Goal: Information Seeking & Learning: Learn about a topic

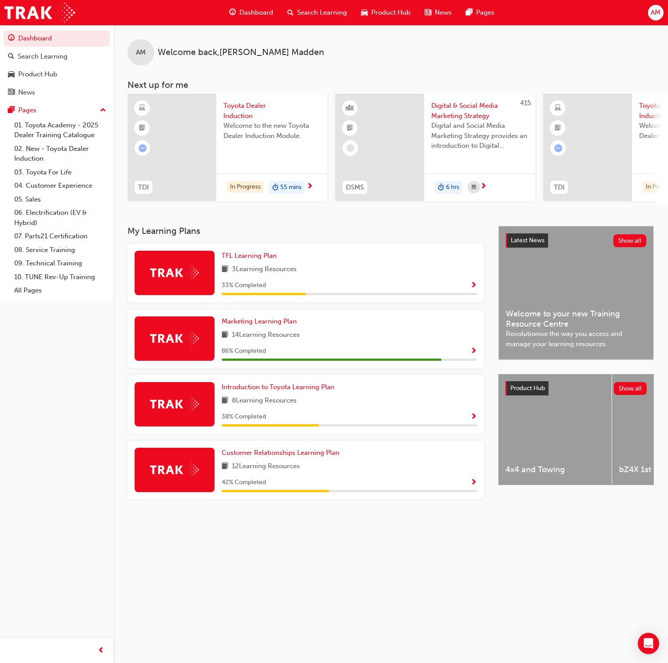
click at [446, 341] on div "14 Learning Resources" at bounding box center [349, 335] width 255 height 11
click at [475, 353] on span "Show Progress" at bounding box center [473, 352] width 7 height 8
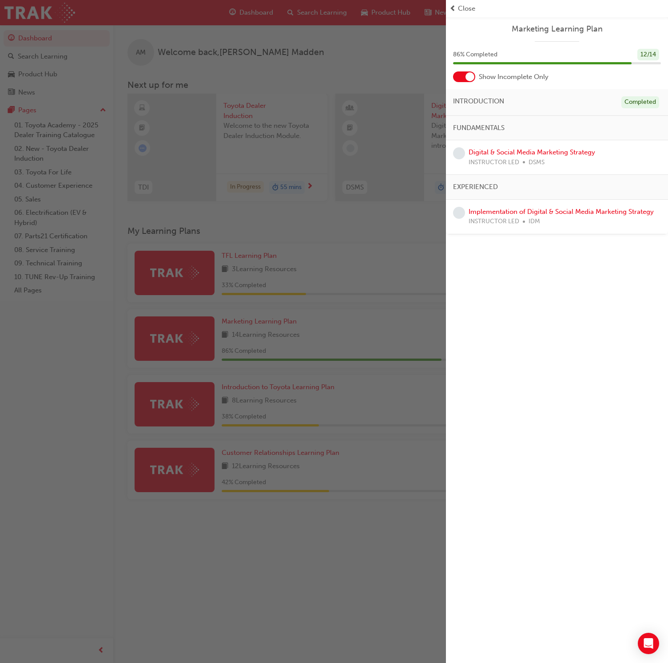
click at [520, 157] on div "Digital & Social Media Marketing Strategy INSTRUCTOR LED DSMS" at bounding box center [531, 157] width 127 height 20
click at [520, 151] on link "Digital & Social Media Marketing Strategy" at bounding box center [531, 152] width 127 height 8
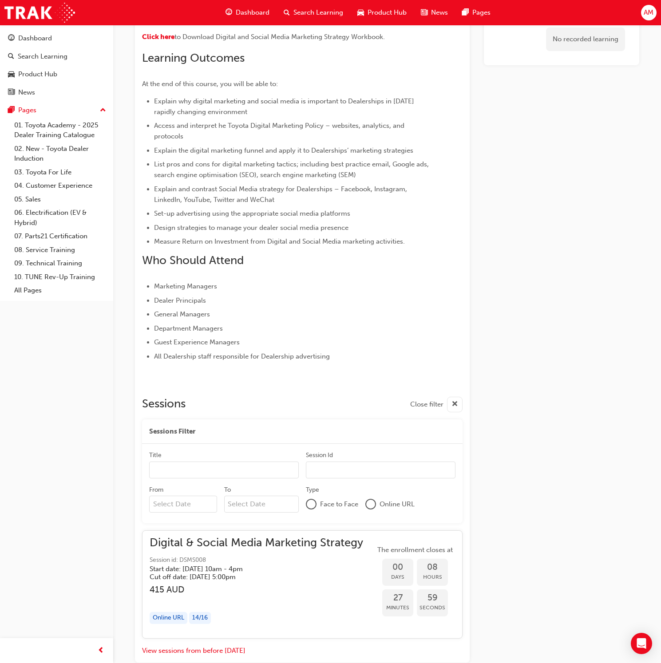
scroll to position [347, 0]
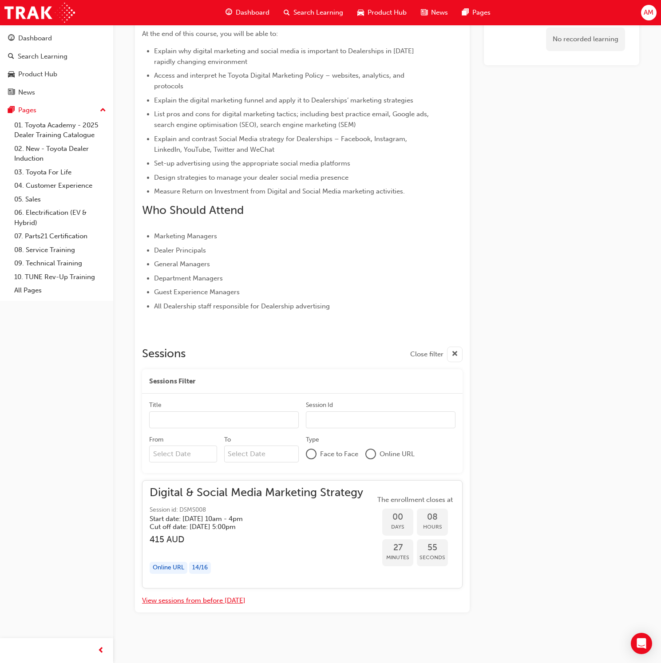
click at [207, 442] on button "View sessions from before [DATE]" at bounding box center [193, 601] width 103 height 10
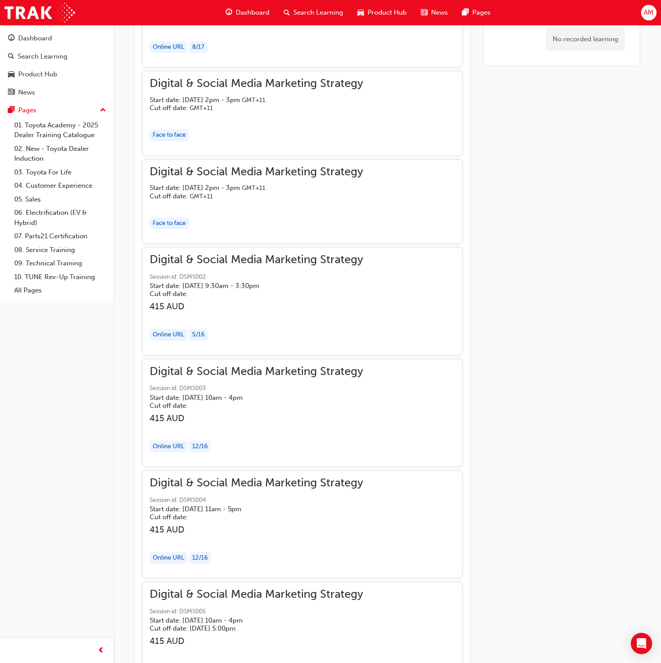
scroll to position [2247, 0]
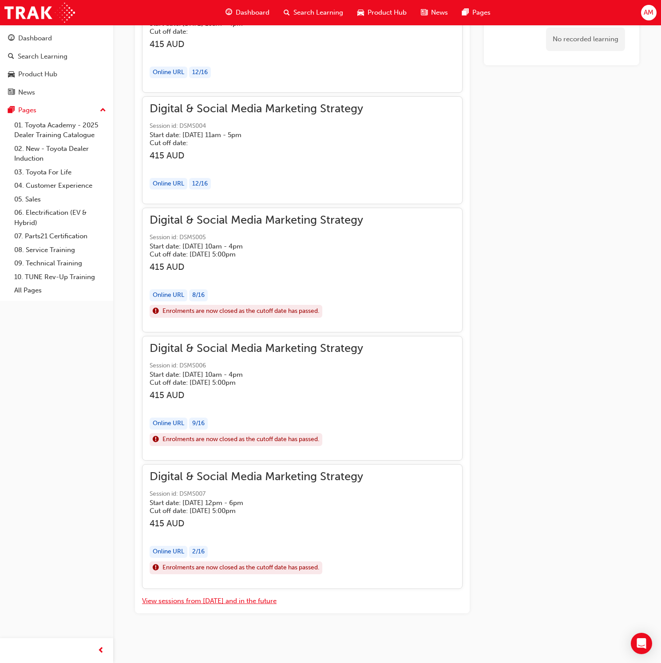
click at [232, 442] on button "View sessions from [DATE] and in the future" at bounding box center [209, 601] width 135 height 10
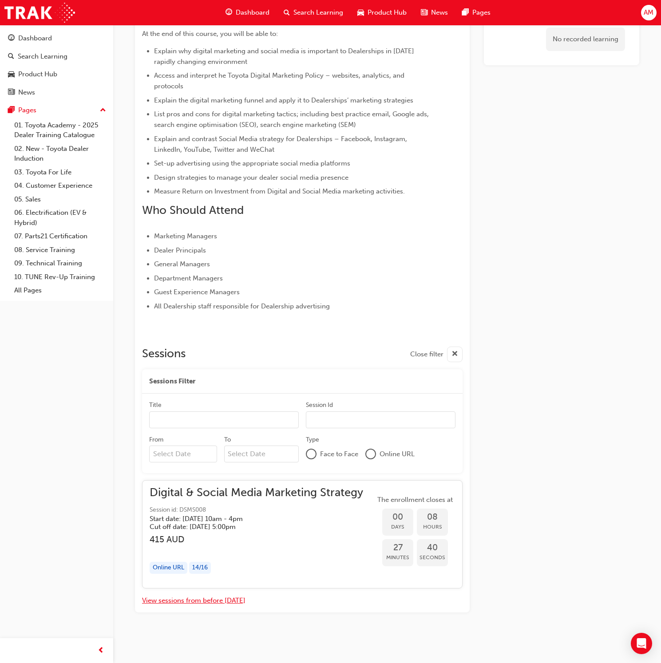
click at [220, 442] on button "View sessions from before [DATE]" at bounding box center [193, 601] width 103 height 10
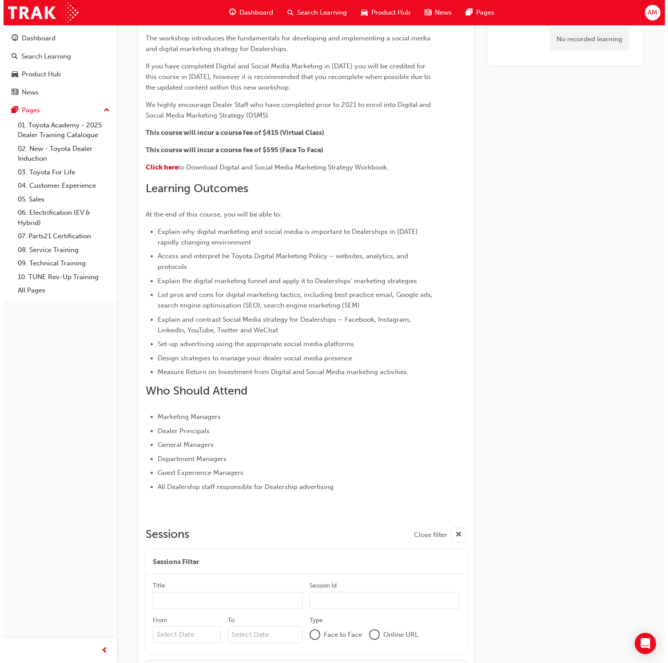
scroll to position [0, 0]
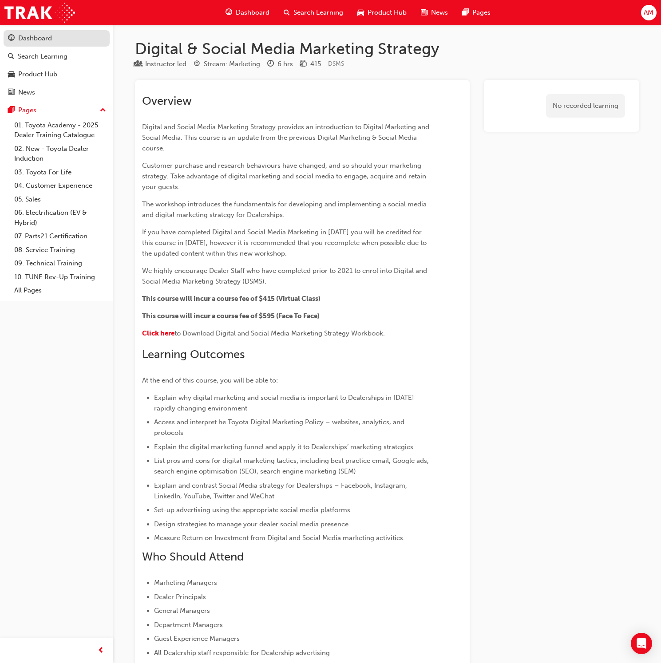
click at [47, 40] on div "Dashboard" at bounding box center [35, 38] width 34 height 10
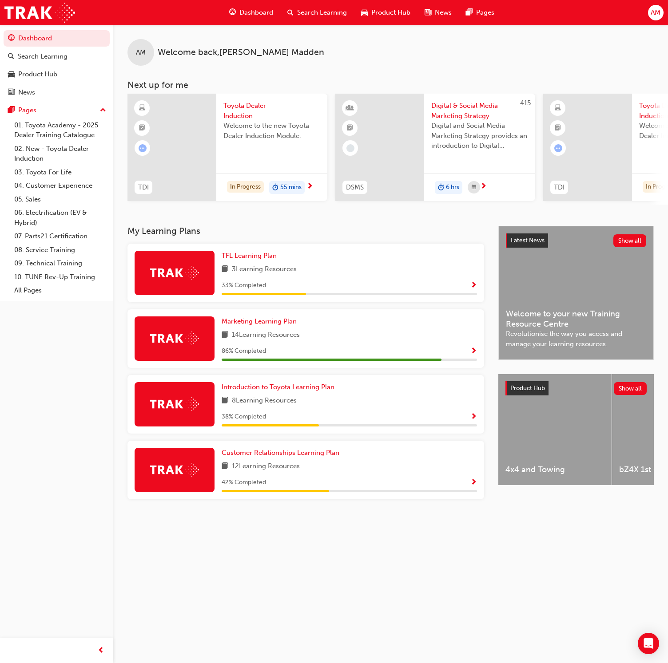
click at [335, 442] on div "AM Welcome back , [PERSON_NAME] Next up for me TDI Toyota Dealer Induction Welc…" at bounding box center [334, 331] width 668 height 663
click at [365, 41] on div "AM Welcome back , [PERSON_NAME]" at bounding box center [390, 45] width 555 height 41
click at [500, 161] on div "Digital & Social Media Marketing Strategy Digital and Social Media Marketing St…" at bounding box center [479, 129] width 111 height 70
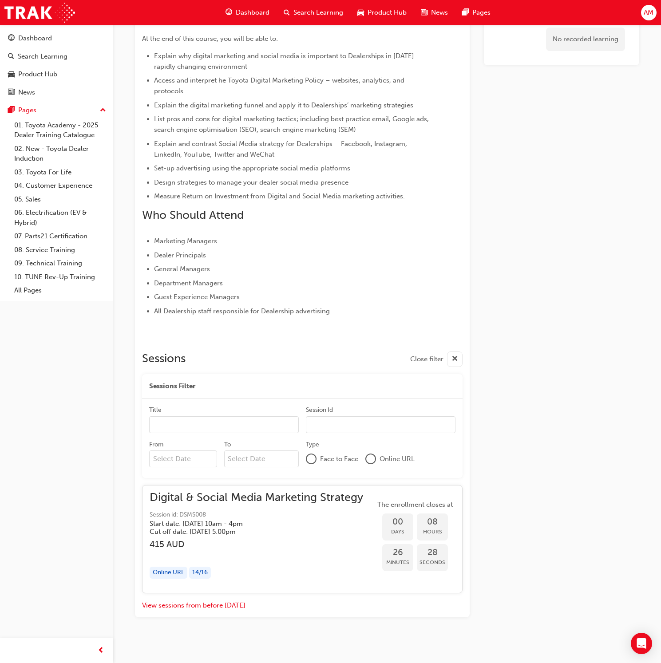
scroll to position [347, 0]
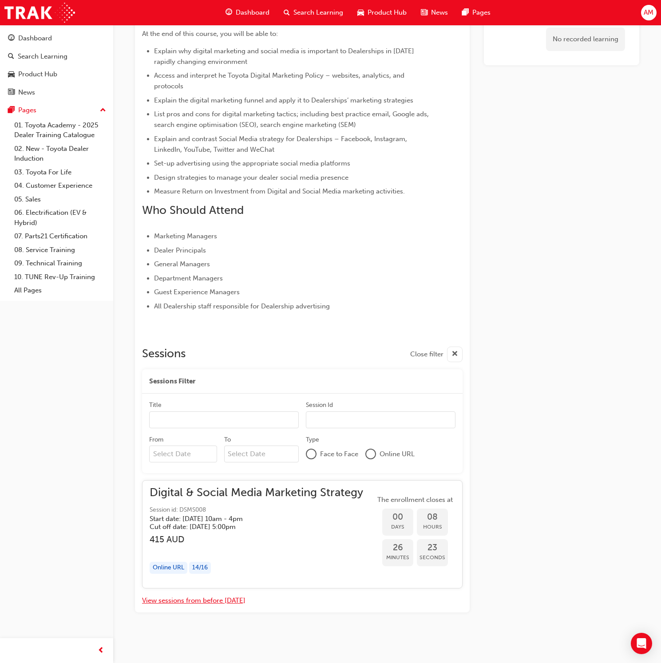
click at [232, 442] on button "View sessions from before [DATE]" at bounding box center [193, 601] width 103 height 10
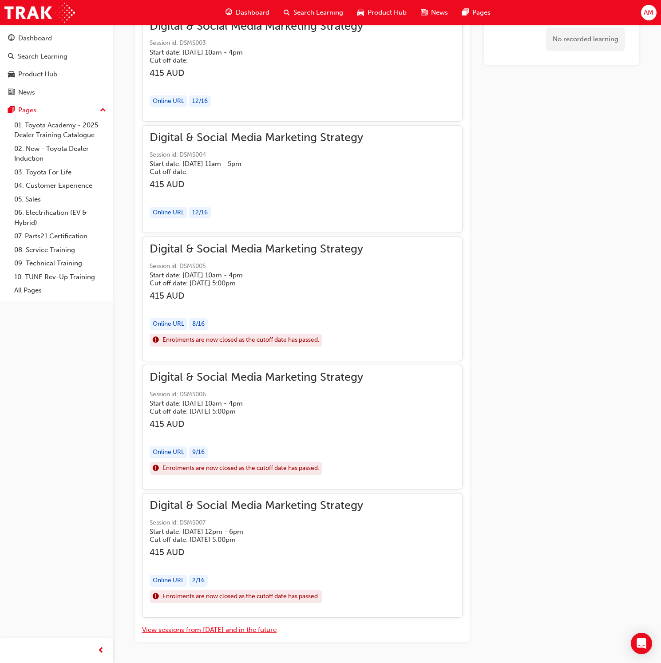
scroll to position [2247, 0]
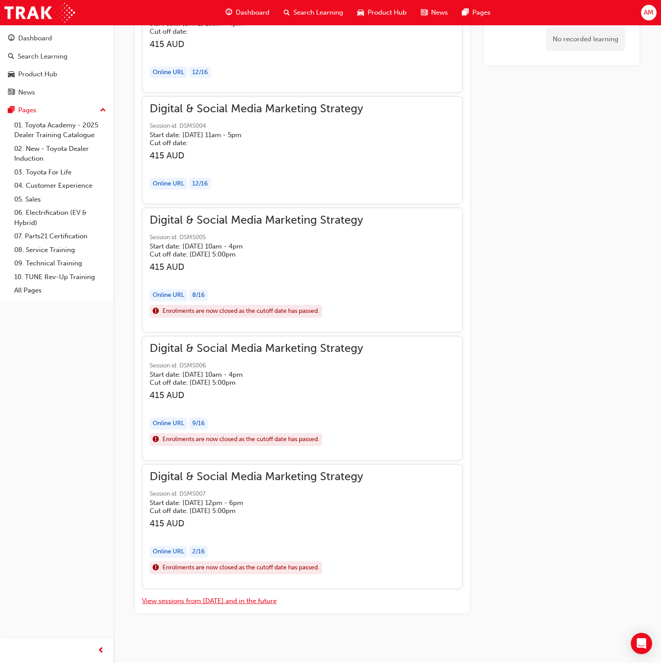
click at [238, 442] on button "View sessions from [DATE] and in the future" at bounding box center [209, 601] width 135 height 10
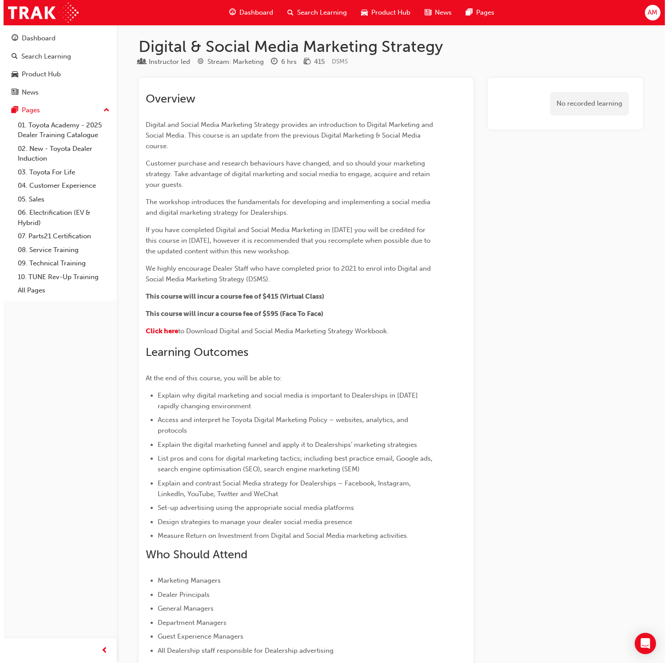
scroll to position [0, 0]
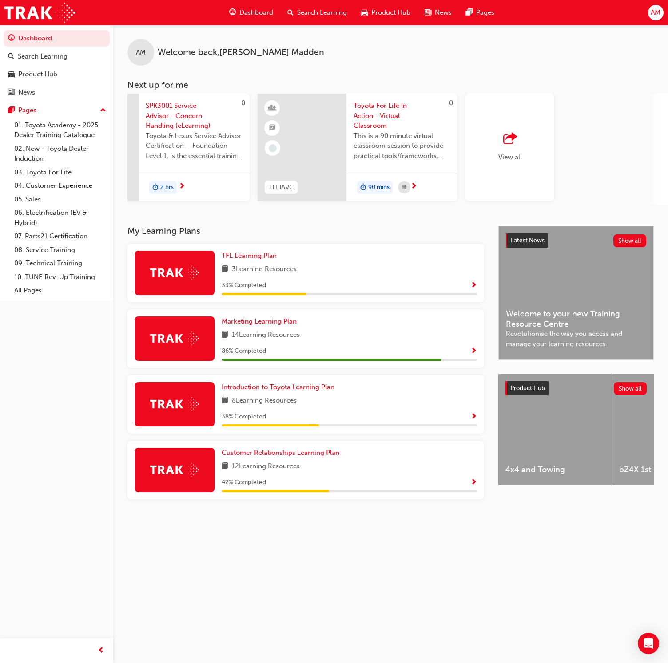
scroll to position [0, 705]
click at [516, 141] on div "button" at bounding box center [506, 139] width 24 height 12
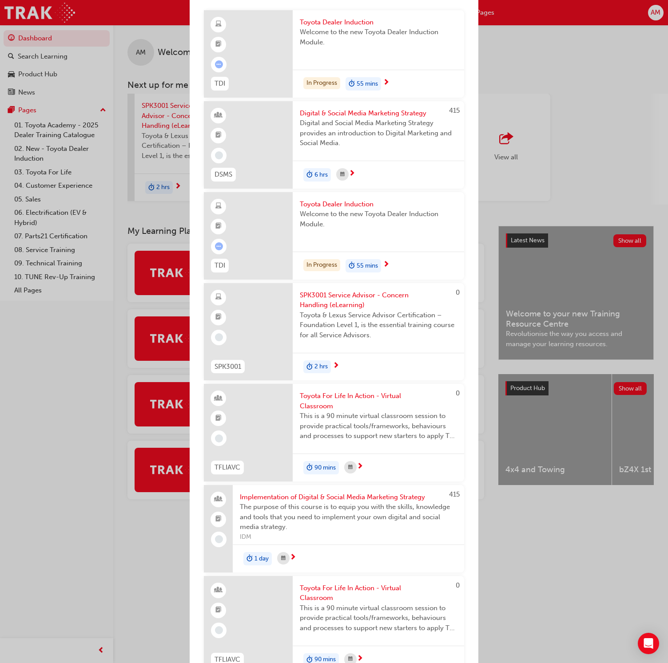
scroll to position [38, 0]
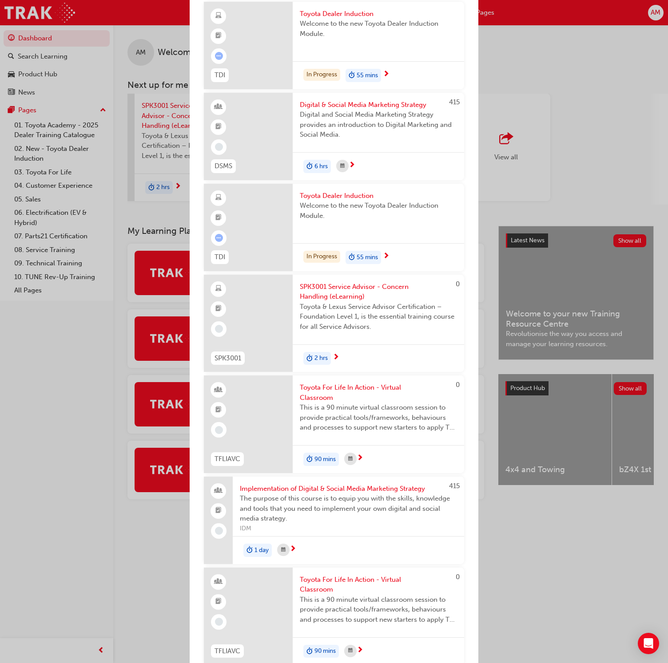
click at [371, 442] on span "Implementation of Digital & Social Media Marketing Strategy" at bounding box center [348, 489] width 217 height 10
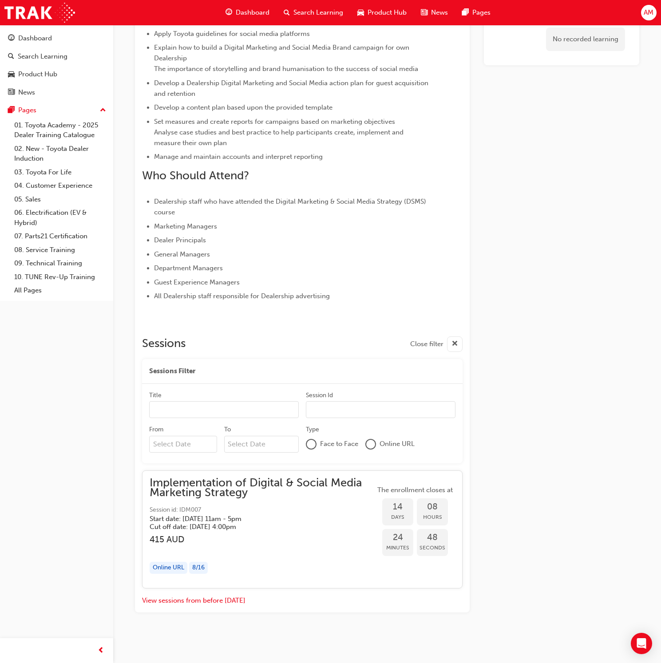
scroll to position [325, 0]
click at [247, 442] on h3 "415 AUD" at bounding box center [263, 540] width 226 height 10
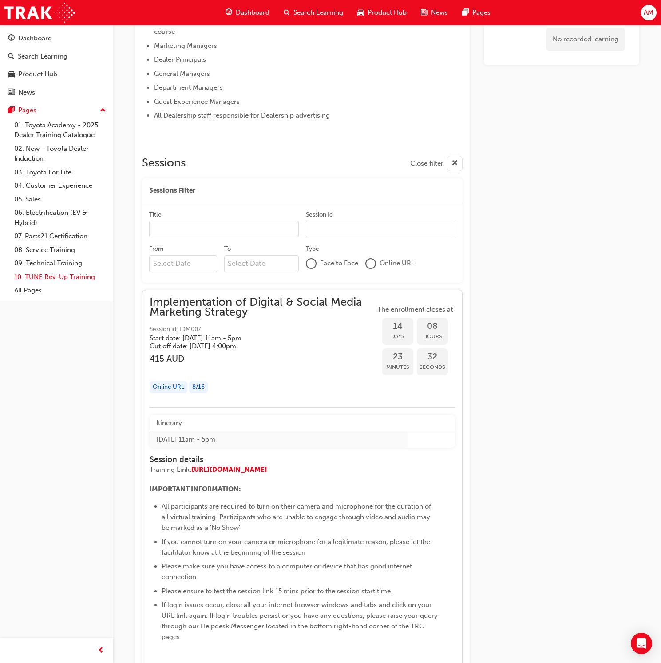
scroll to position [497, 0]
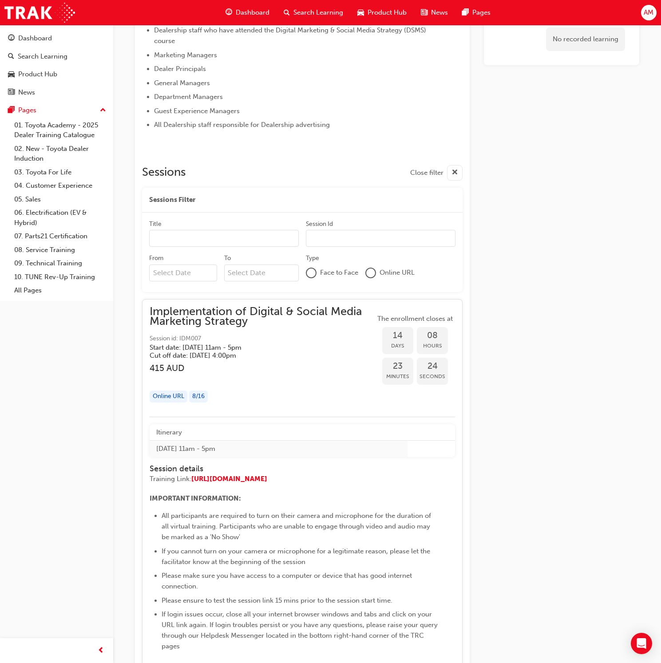
drag, startPoint x: 260, startPoint y: 327, endPoint x: 172, endPoint y: 307, distance: 89.8
click at [172, 307] on div "Implementation of Digital & Social Media Marketing Strategy Session id: IDM007 …" at bounding box center [263, 333] width 226 height 53
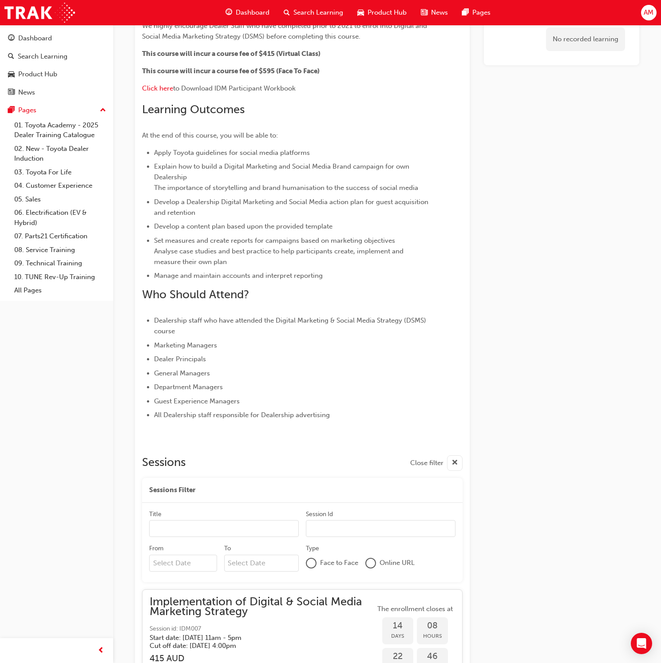
scroll to position [0, 0]
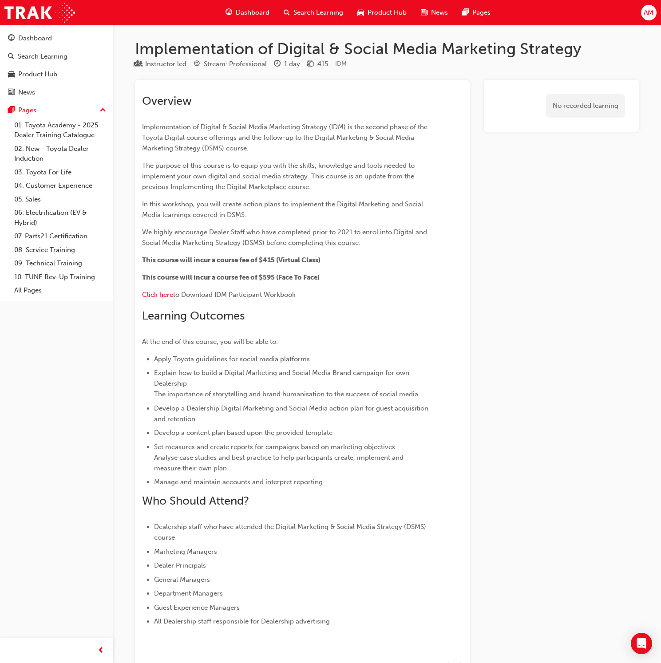
click at [503, 299] on div "No recorded learning" at bounding box center [561, 509] width 155 height 858
